Goal: Subscribe to service/newsletter

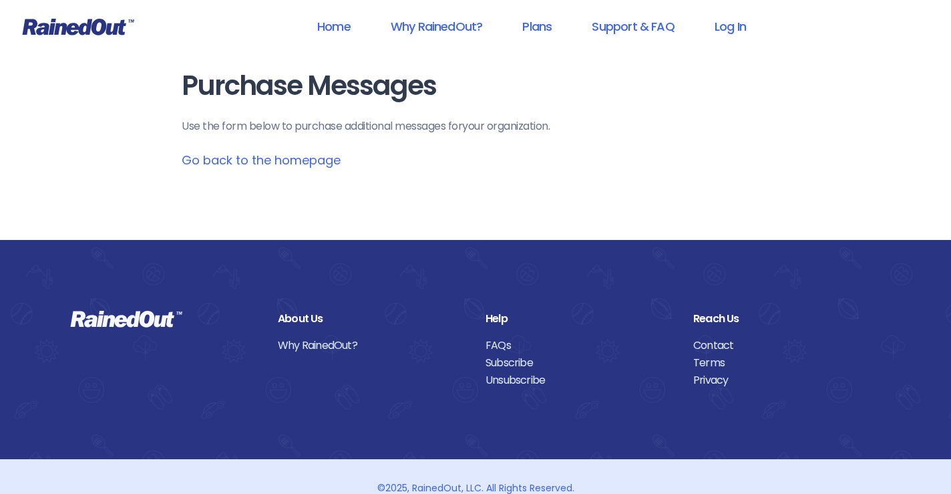
click at [316, 161] on link "Go back to the homepage" at bounding box center [261, 160] width 159 height 17
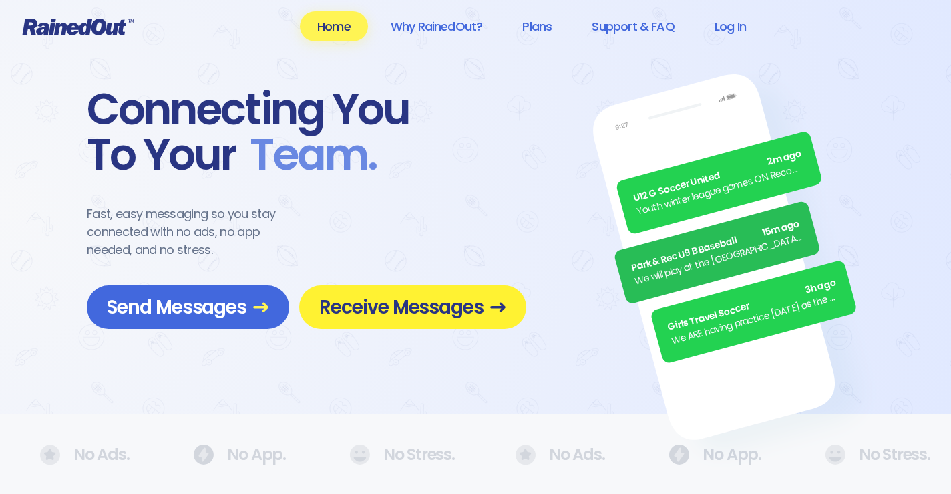
click at [448, 314] on span "Receive Messages" at bounding box center [412, 306] width 187 height 23
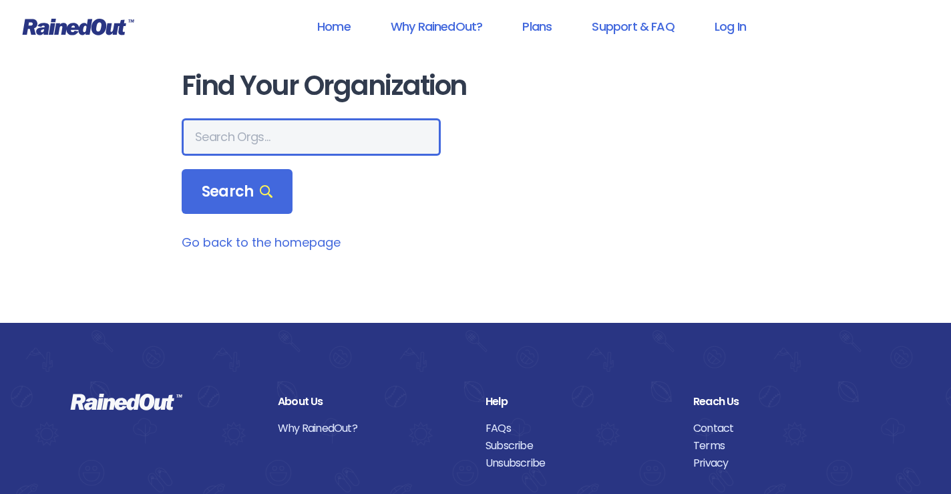
click at [274, 139] on input "text" at bounding box center [311, 136] width 259 height 37
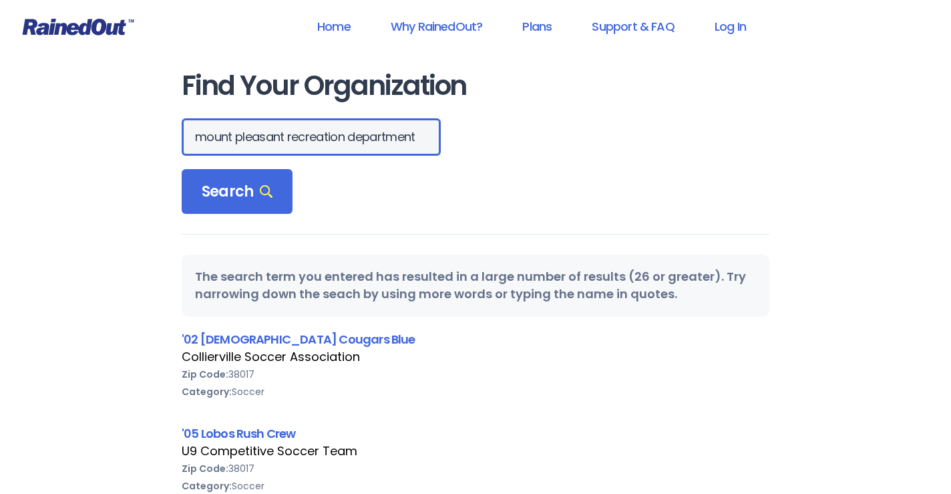
scroll to position [0, 98]
type input "mount pleasant recreation department"
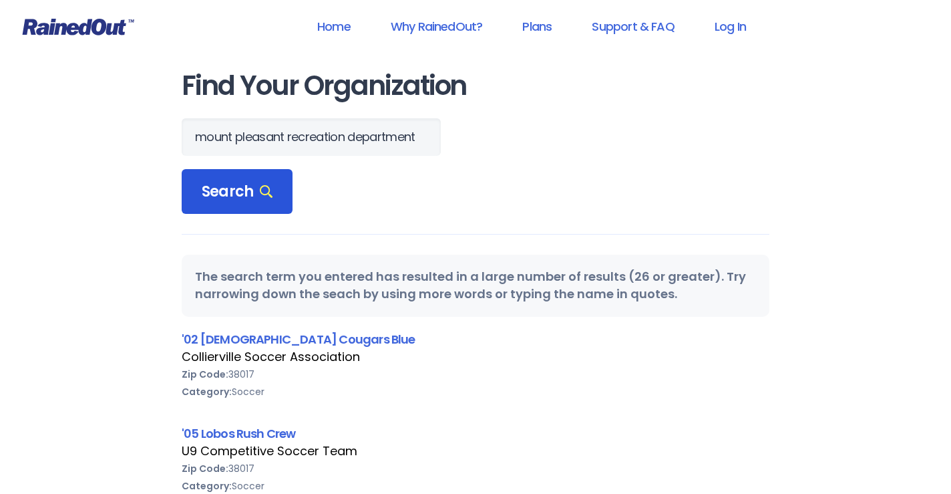
click at [253, 191] on span "Search" at bounding box center [237, 191] width 71 height 19
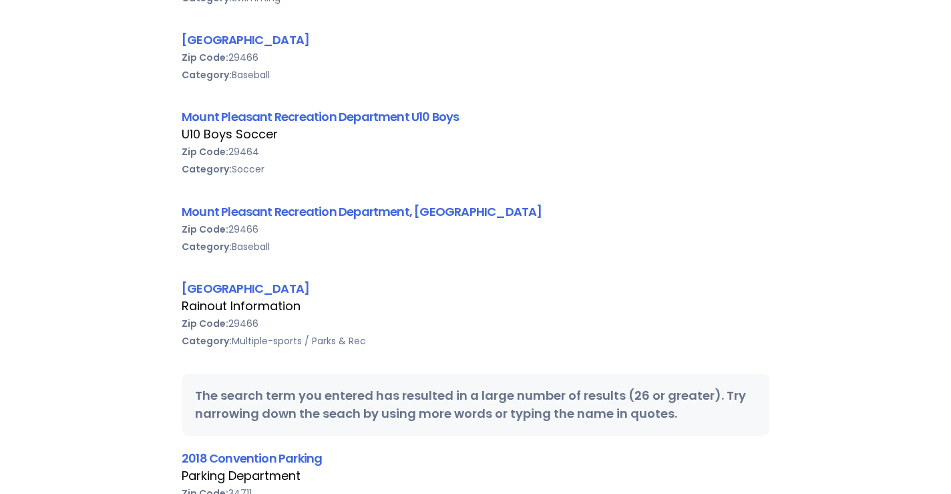
scroll to position [333, 0]
click at [291, 283] on link "[GEOGRAPHIC_DATA]" at bounding box center [246, 287] width 128 height 17
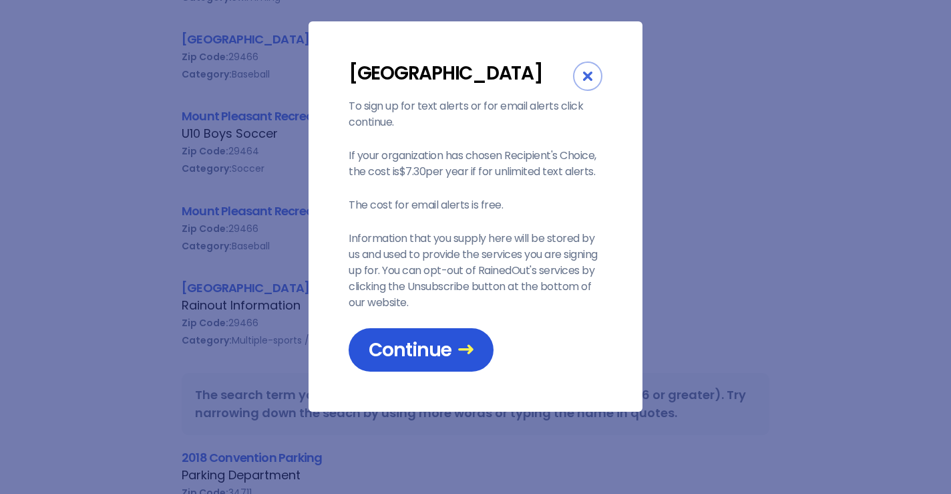
click at [426, 361] on span "Continue" at bounding box center [421, 349] width 105 height 23
